Goal: Navigation & Orientation: Find specific page/section

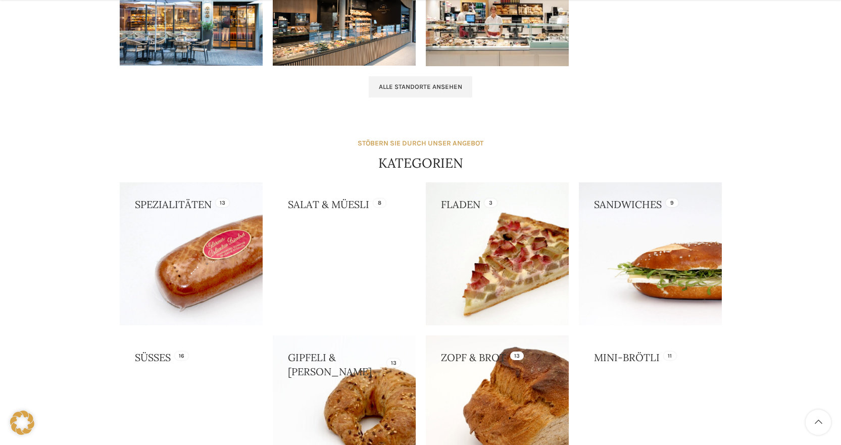
scroll to position [756, 0]
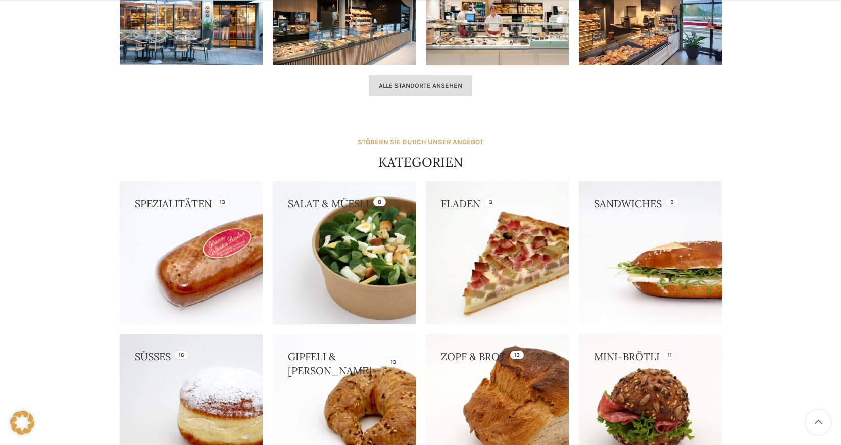
click at [412, 83] on span "Alle Standorte ansehen" at bounding box center [420, 86] width 83 height 8
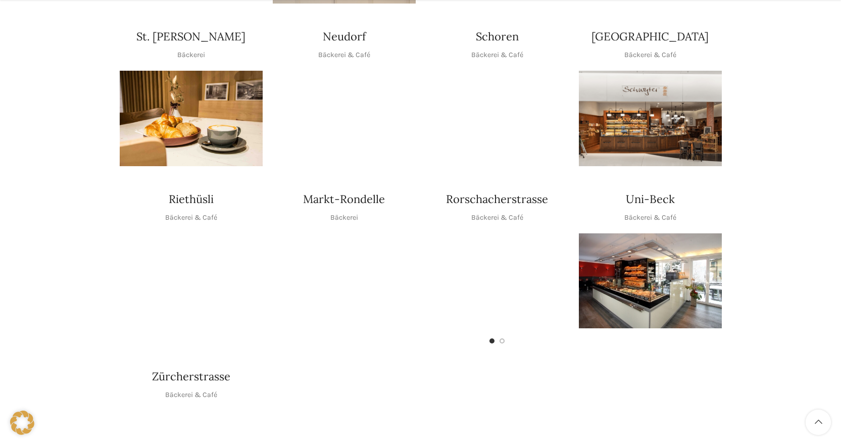
scroll to position [399, 0]
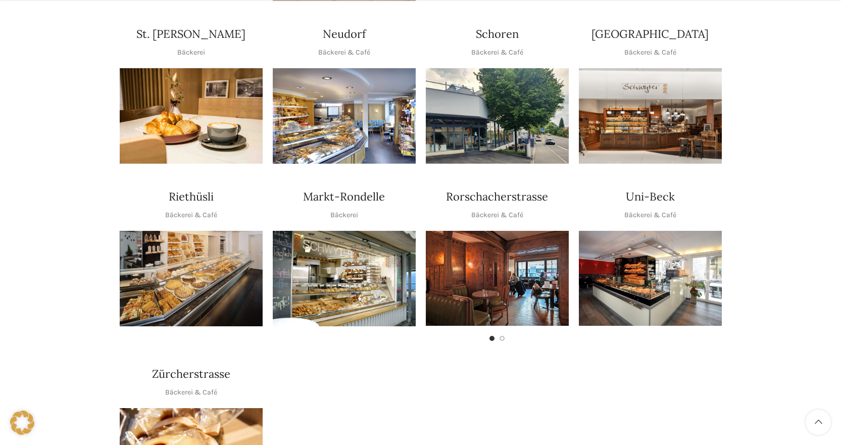
click at [665, 257] on img "1 / 1" at bounding box center [650, 278] width 143 height 95
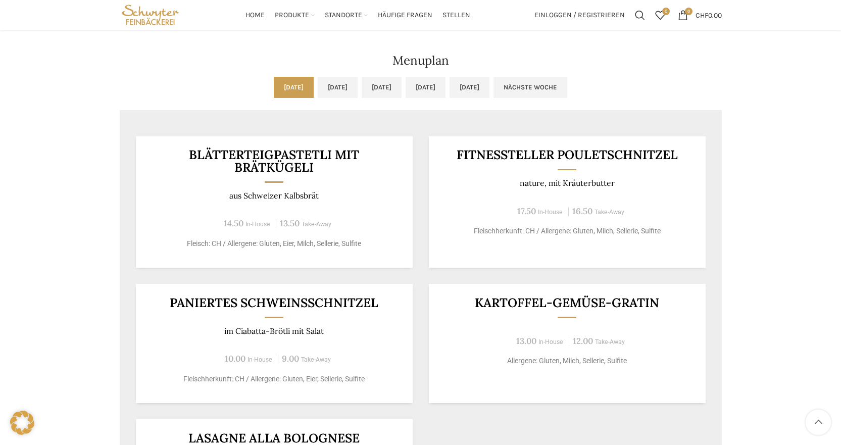
scroll to position [505, 0]
click at [318, 90] on link "Di, 19.08.2025" at bounding box center [338, 87] width 40 height 21
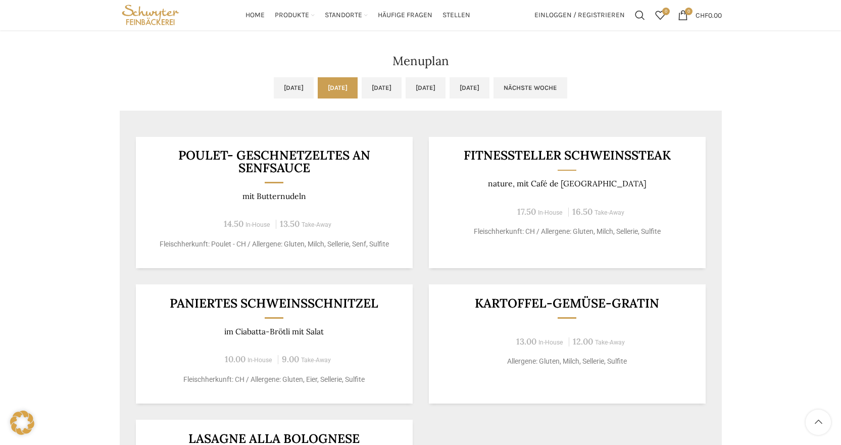
click at [318, 90] on link "Di, 19.08.2025" at bounding box center [338, 87] width 40 height 21
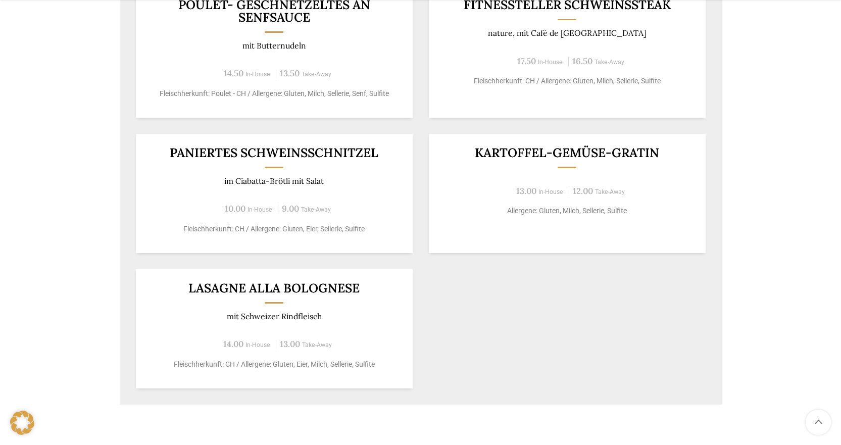
scroll to position [656, 0]
